Goal: Find specific page/section: Find specific page/section

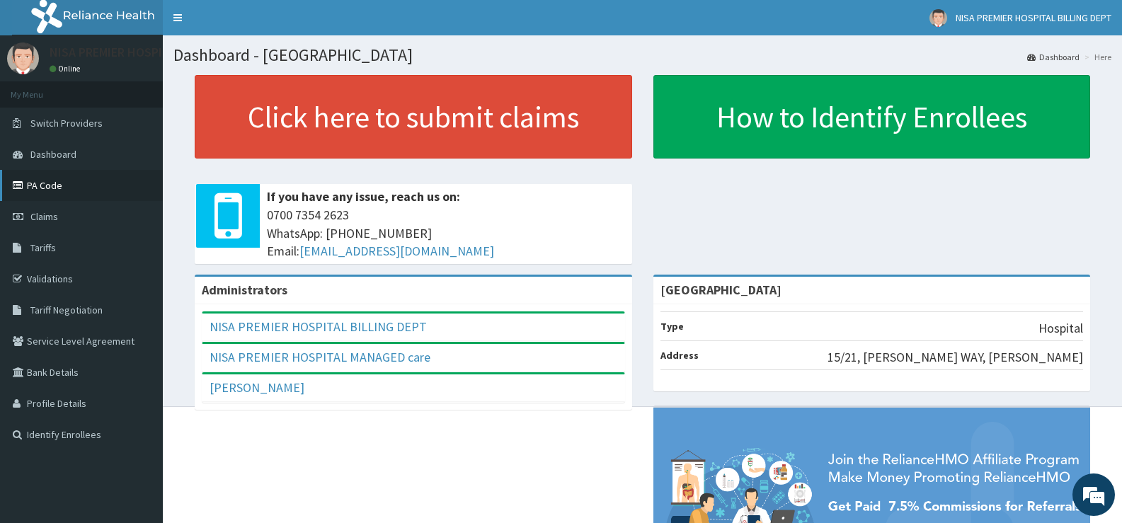
click at [47, 191] on link "PA Code" at bounding box center [81, 185] width 163 height 31
click at [41, 180] on link "PA Code" at bounding box center [81, 185] width 163 height 31
